Goal: Find specific page/section: Find specific page/section

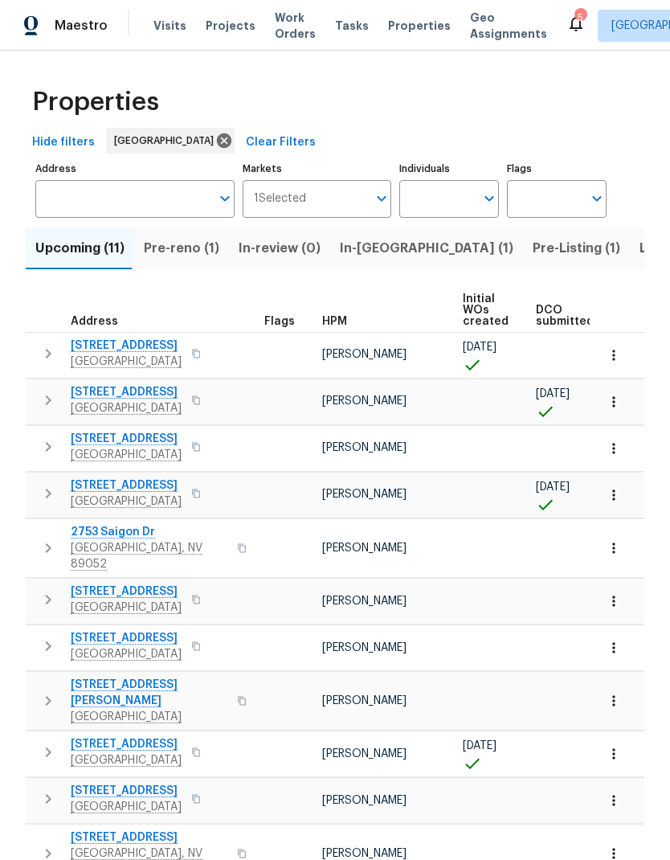
scroll to position [-2, 0]
click at [286, 25] on span "Work Orders" at bounding box center [295, 26] width 41 height 32
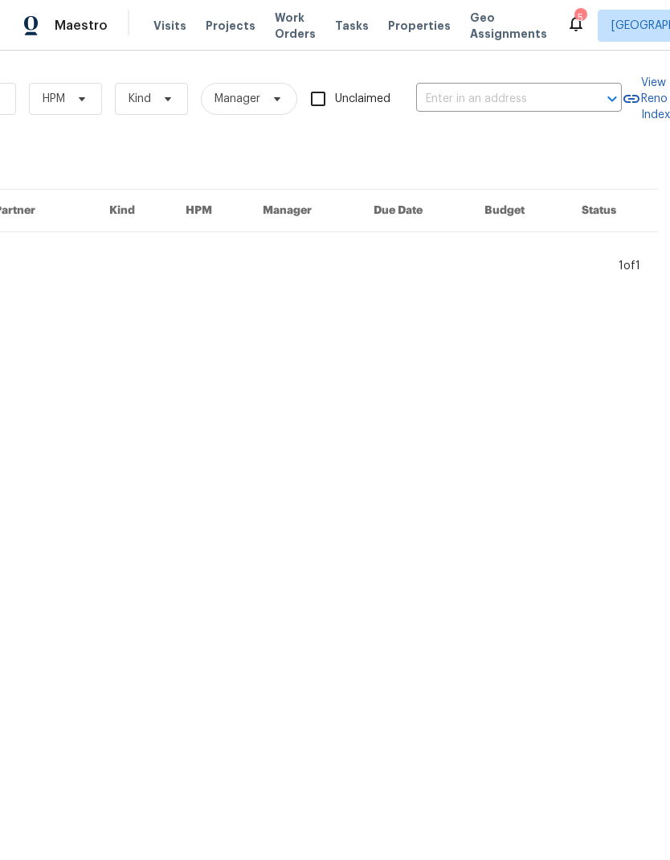
scroll to position [0, 264]
click at [479, 104] on input "text" at bounding box center [496, 99] width 161 height 25
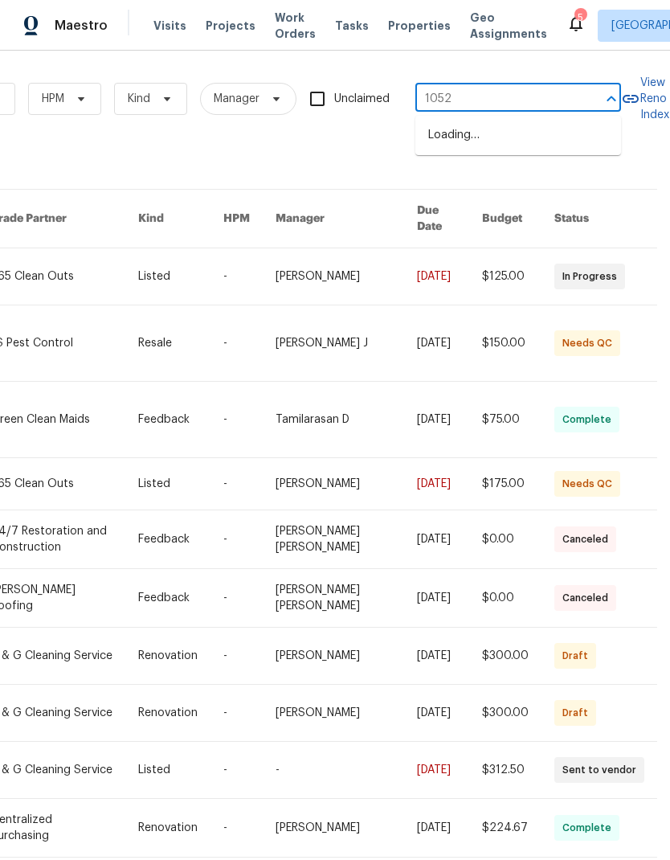
type input "10524"
click at [535, 177] on li "[STREET_ADDRESS]" at bounding box center [518, 162] width 206 height 27
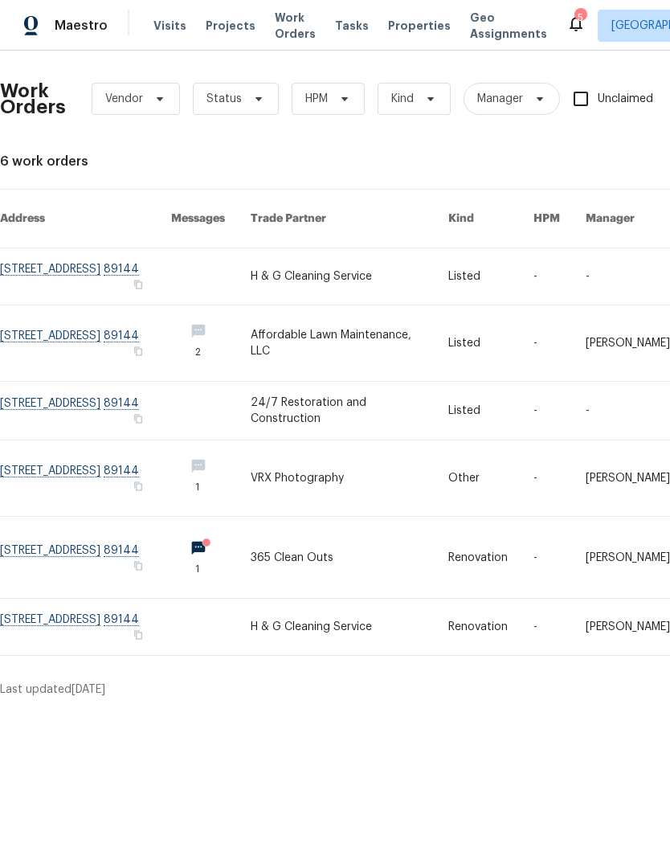
click at [57, 270] on link at bounding box center [85, 276] width 171 height 56
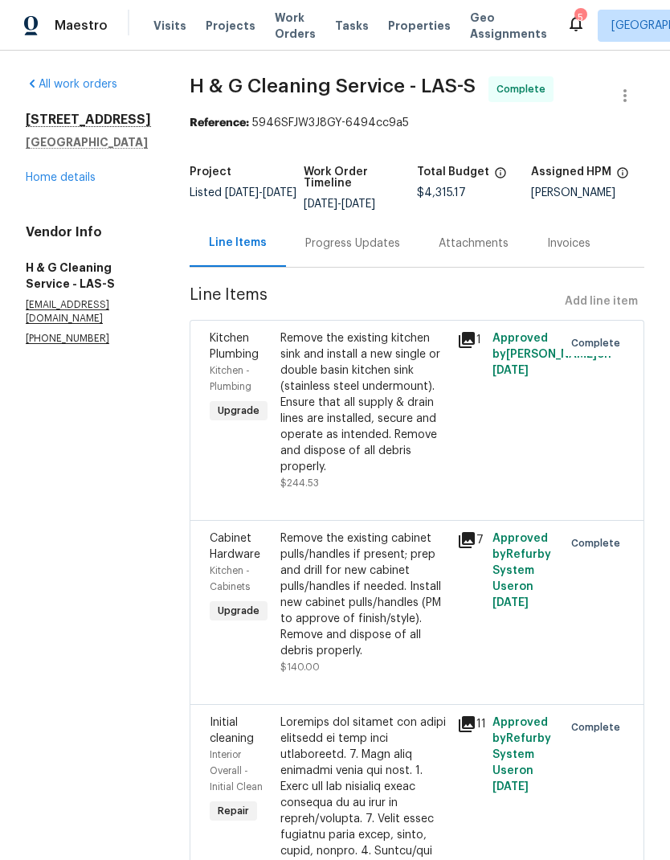
click at [80, 177] on link "Home details" at bounding box center [61, 177] width 70 height 11
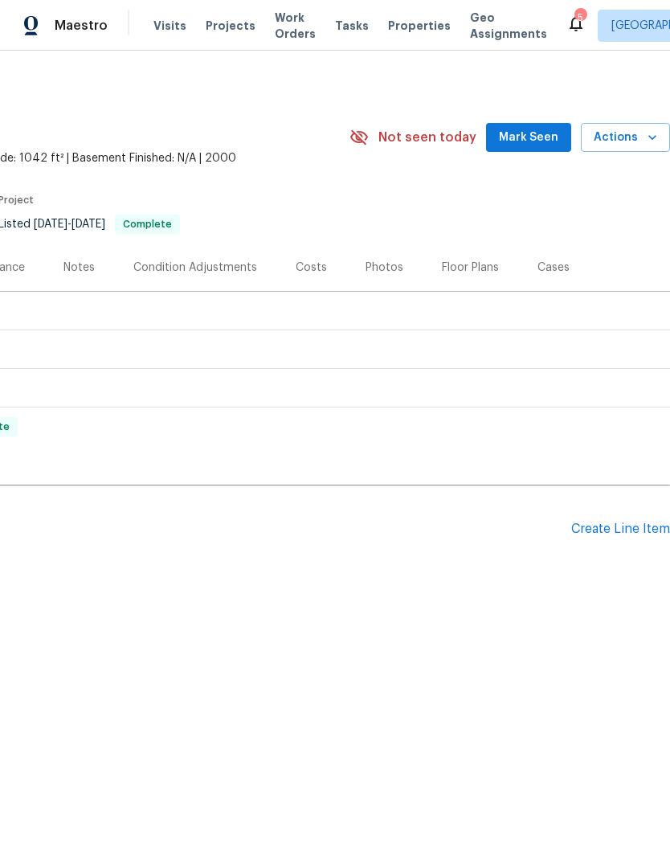
scroll to position [0, 238]
click at [539, 145] on span "Mark Seen" at bounding box center [528, 138] width 59 height 20
